Goal: Task Accomplishment & Management: Manage account settings

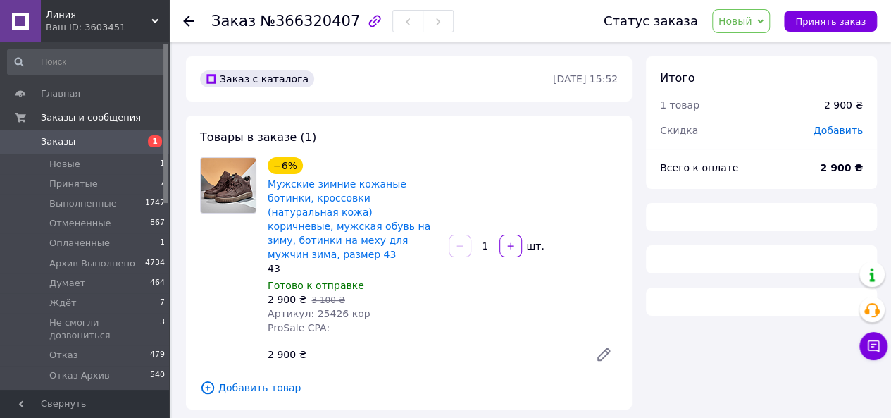
scroll to position [282, 0]
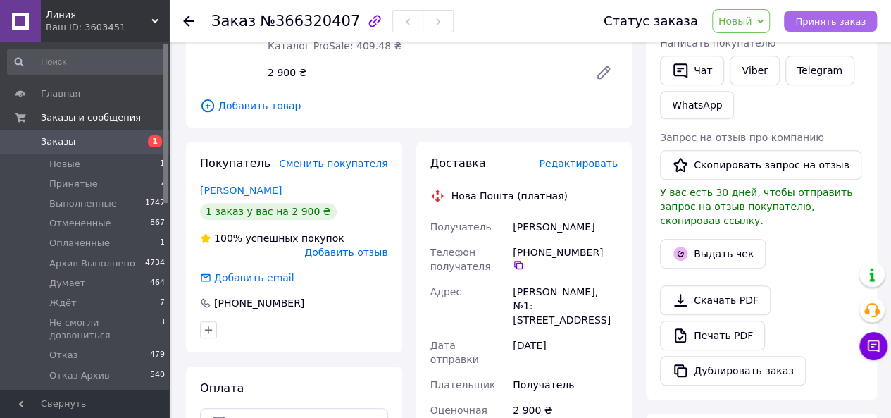
click at [823, 26] on span "Принять заказ" at bounding box center [830, 21] width 70 height 11
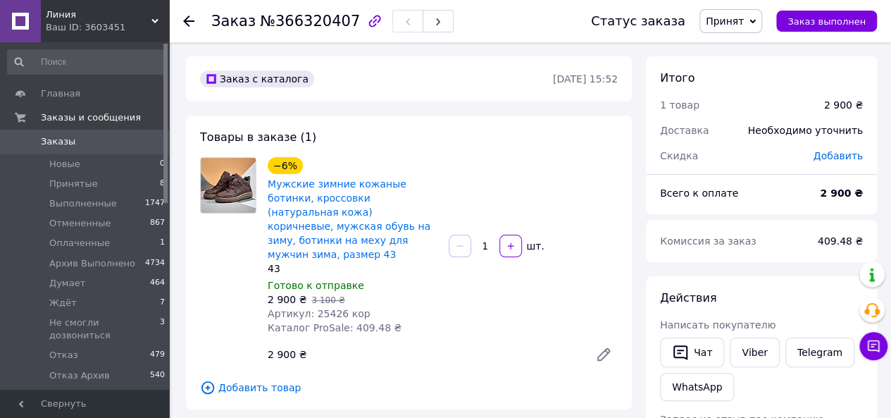
scroll to position [282, 0]
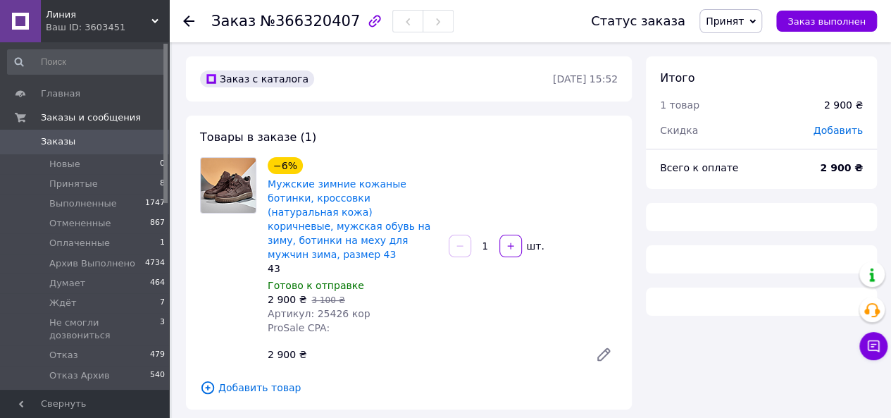
scroll to position [225, 0]
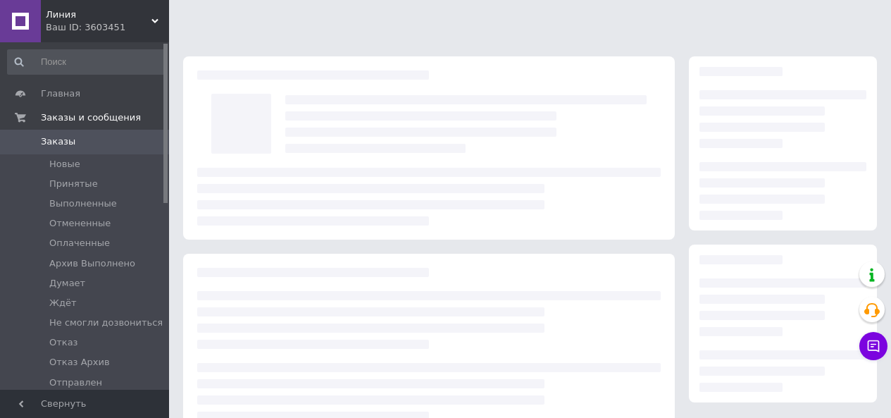
scroll to position [225, 0]
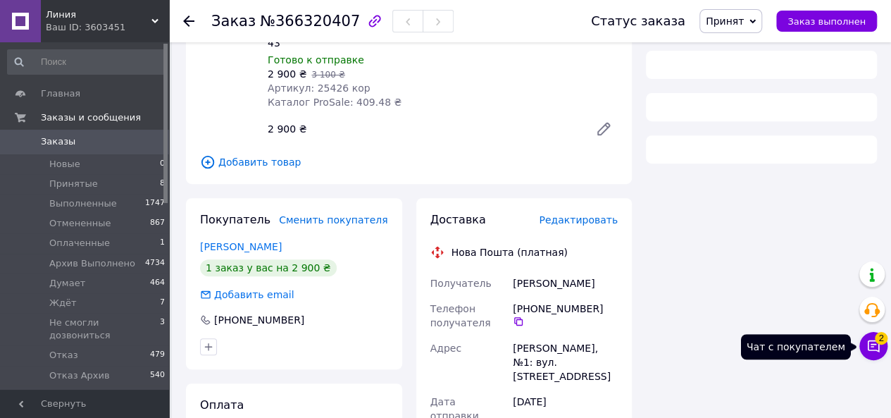
click at [869, 347] on icon at bounding box center [873, 346] width 14 height 14
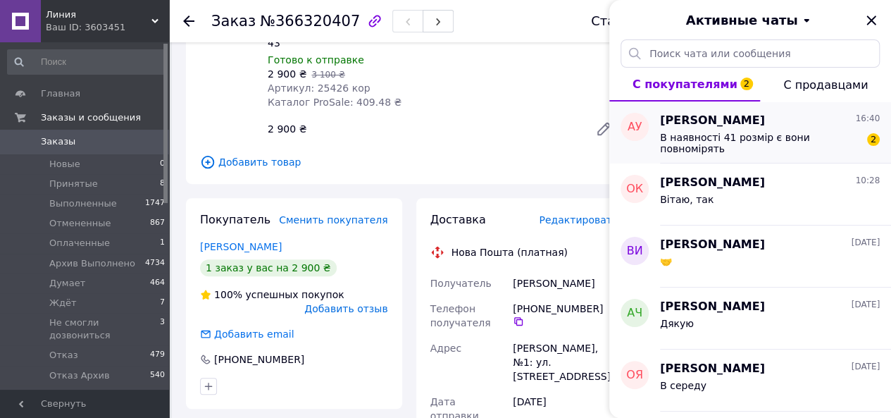
click at [776, 151] on div "Аня Удовиченко 16:40 В наявності 41 розмір є вони повномірять 2" at bounding box center [775, 132] width 231 height 62
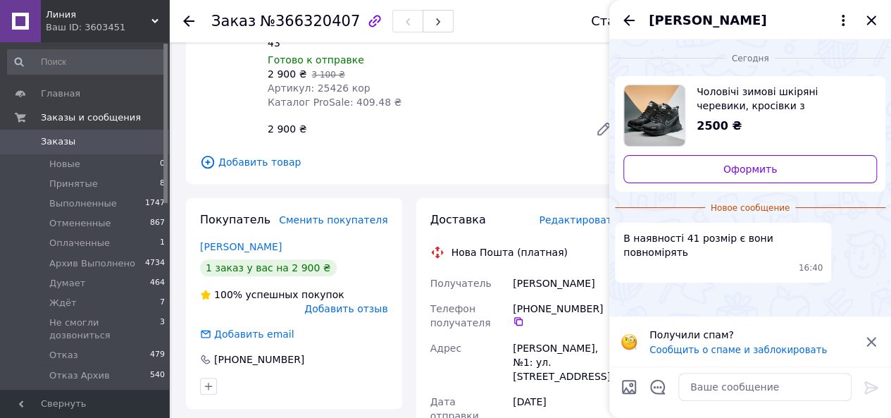
click at [744, 115] on div "Чоловічі зимові шкіряні черевики, кросівки з натуральної шкіри чорні на хутрі д…" at bounding box center [781, 110] width 192 height 50
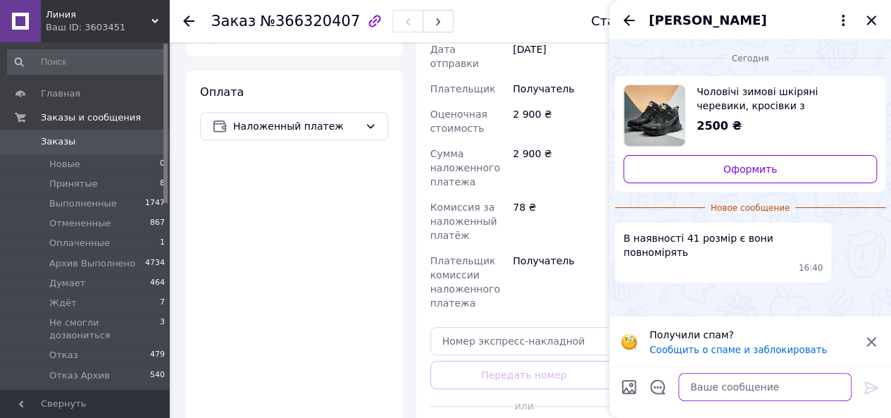
click at [716, 389] on textarea at bounding box center [764, 387] width 173 height 28
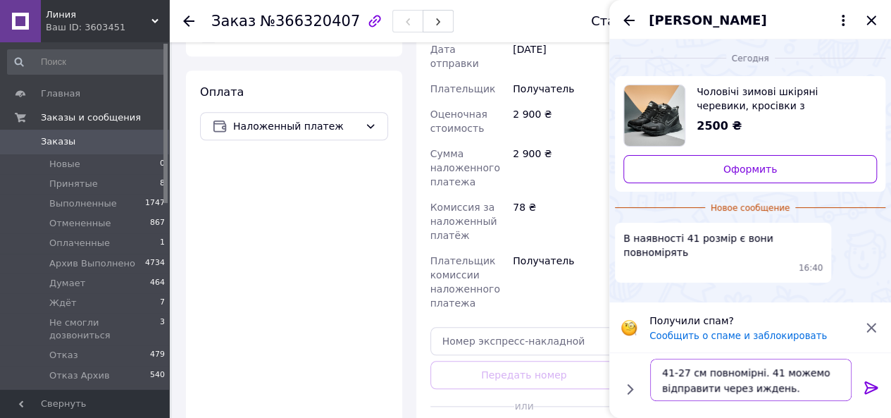
click at [742, 389] on textarea "41-27 см повномірні. 41 можемо відправити через иждень." at bounding box center [750, 379] width 201 height 42
type textarea "41-27 см повномірні. 41 можемо відправити через тиждень."
click at [868, 384] on icon at bounding box center [871, 387] width 17 height 17
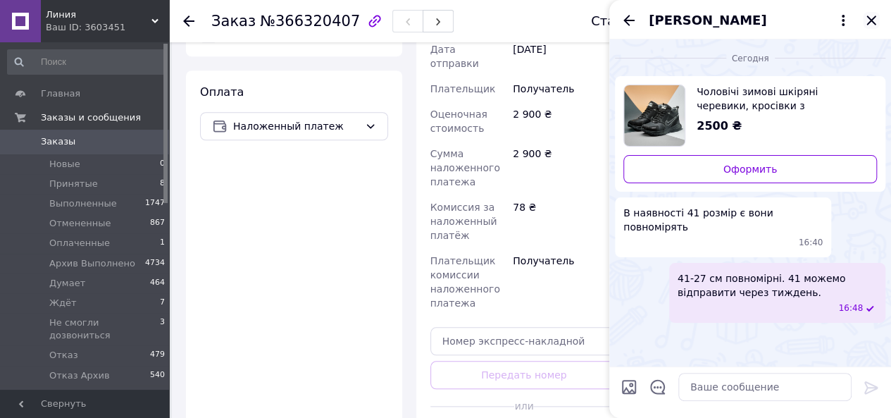
click at [873, 16] on icon "Закрыть" at bounding box center [871, 20] width 17 height 17
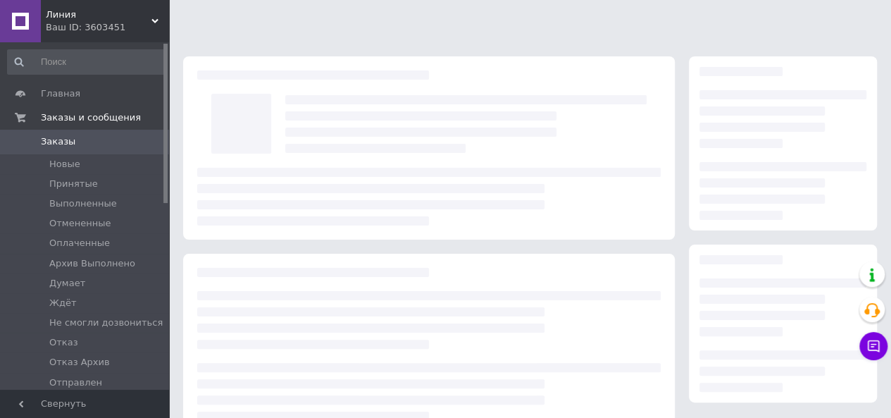
scroll to position [225, 0]
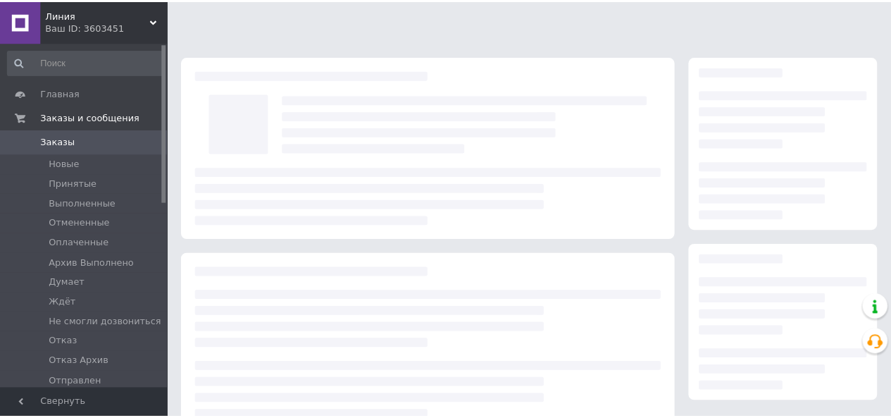
scroll to position [225, 0]
